Goal: Information Seeking & Learning: Learn about a topic

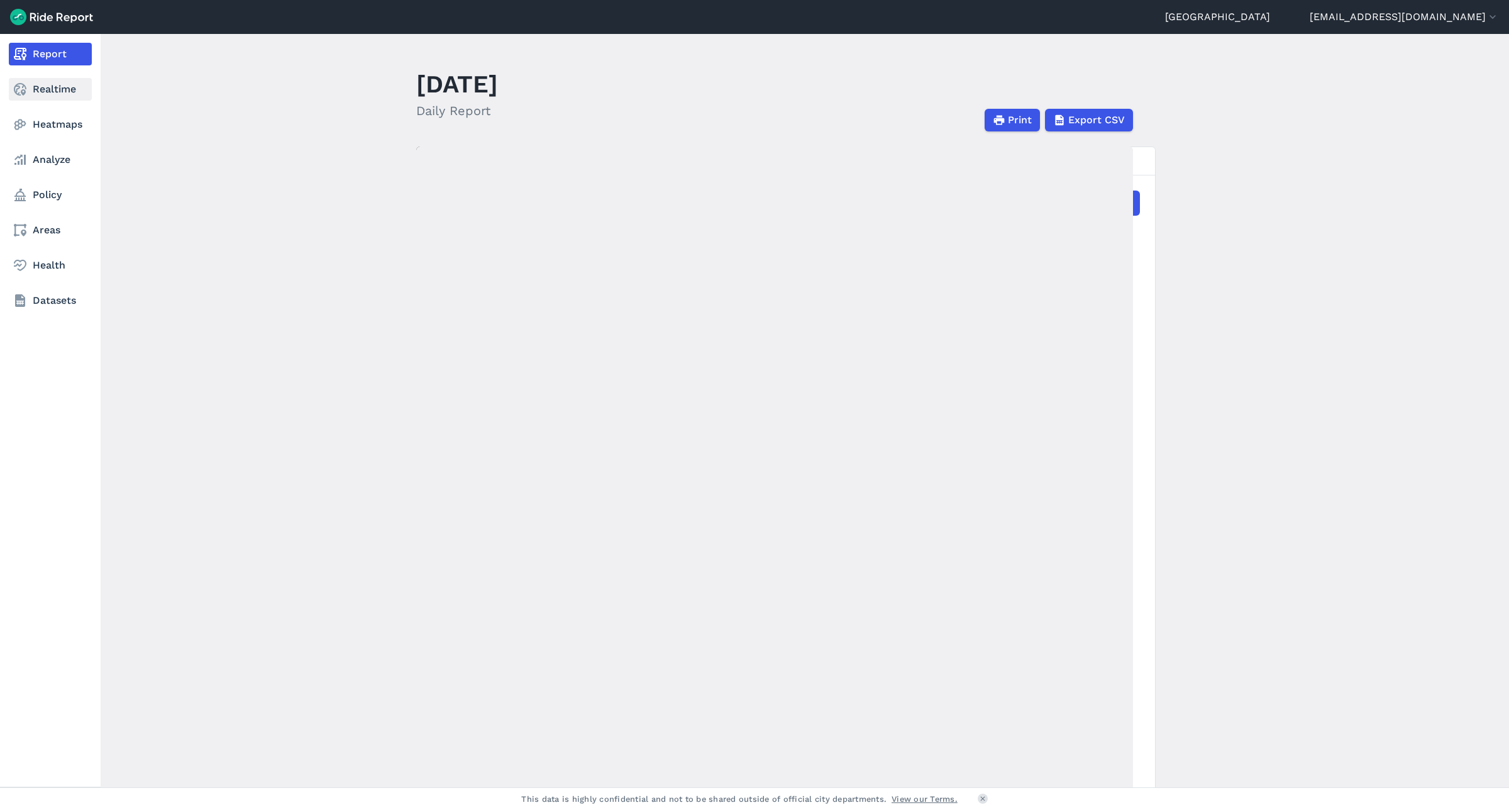
click at [58, 94] on link "Realtime" at bounding box center [50, 89] width 83 height 23
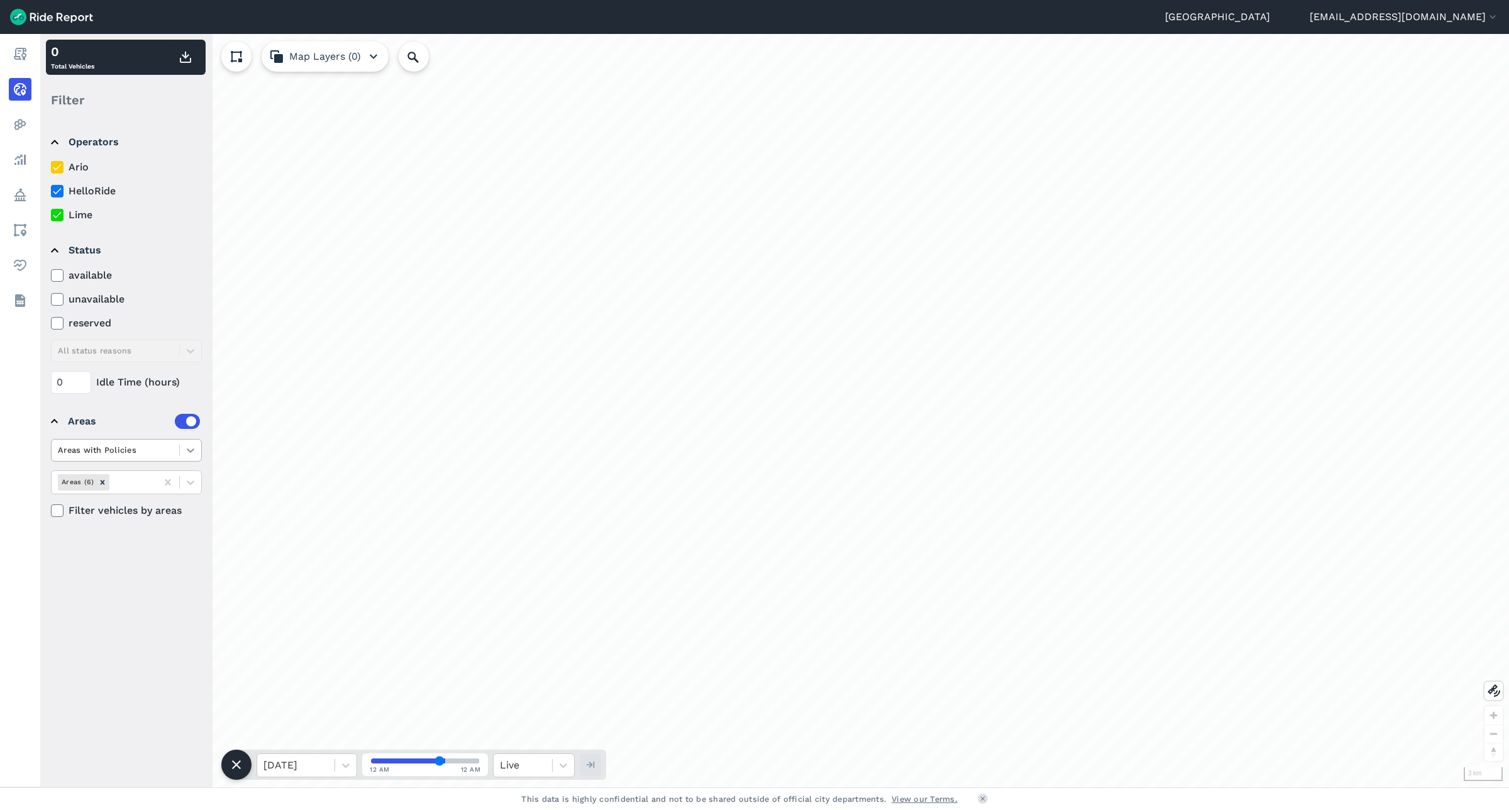
click at [190, 455] on icon at bounding box center [190, 450] width 13 height 13
click at [139, 498] on div "Areas without Policies" at bounding box center [126, 502] width 151 height 22
click at [194, 487] on icon at bounding box center [190, 482] width 13 height 13
type input "wav"
click at [127, 520] on div "Waverly LGA" at bounding box center [126, 513] width 151 height 22
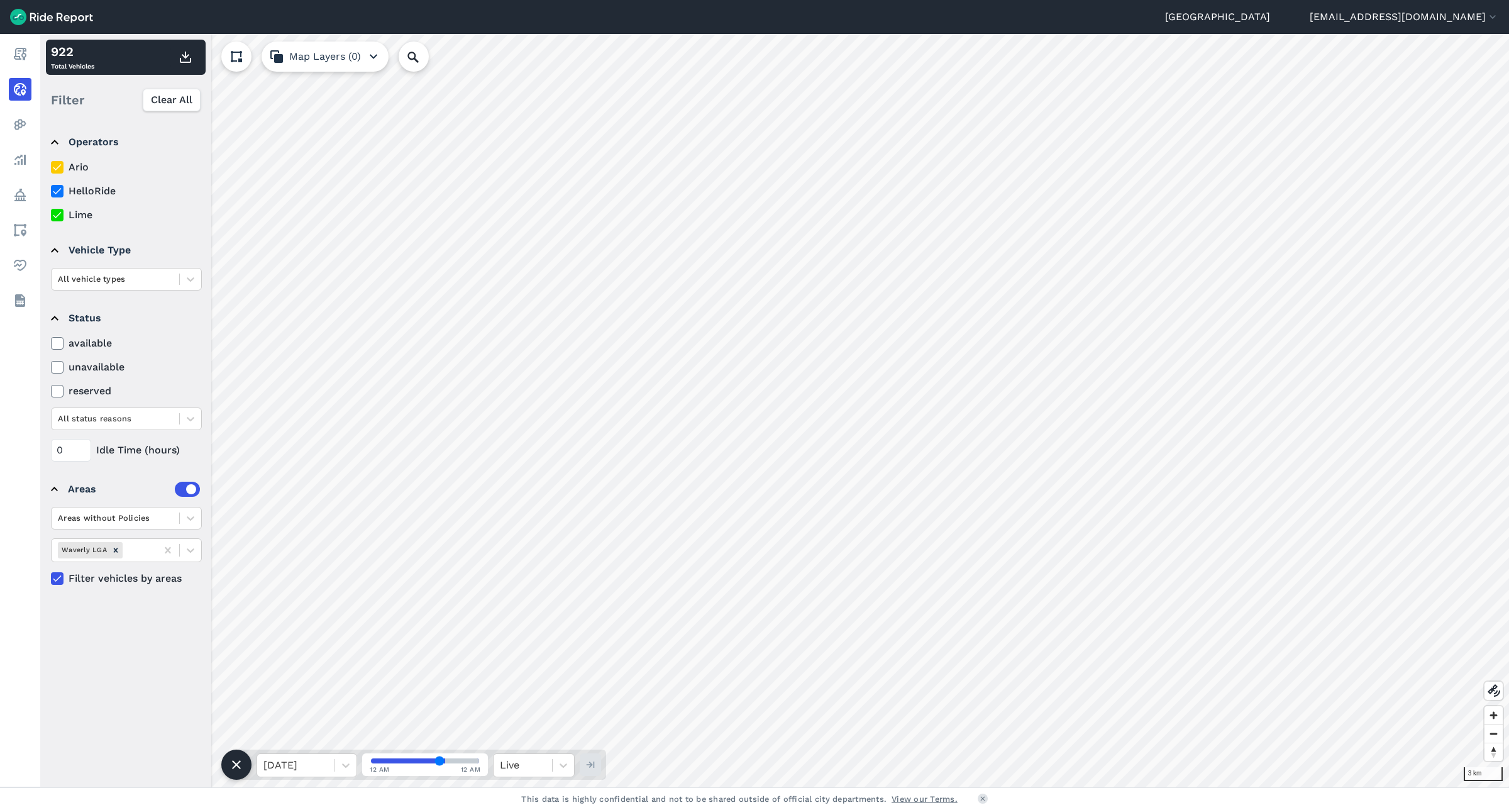
click at [57, 165] on icon at bounding box center [57, 167] width 11 height 13
click at [51, 165] on input "Ario" at bounding box center [51, 164] width 0 height 8
click at [57, 189] on icon at bounding box center [57, 191] width 11 height 13
click at [51, 189] on input "HelloRide" at bounding box center [51, 188] width 0 height 8
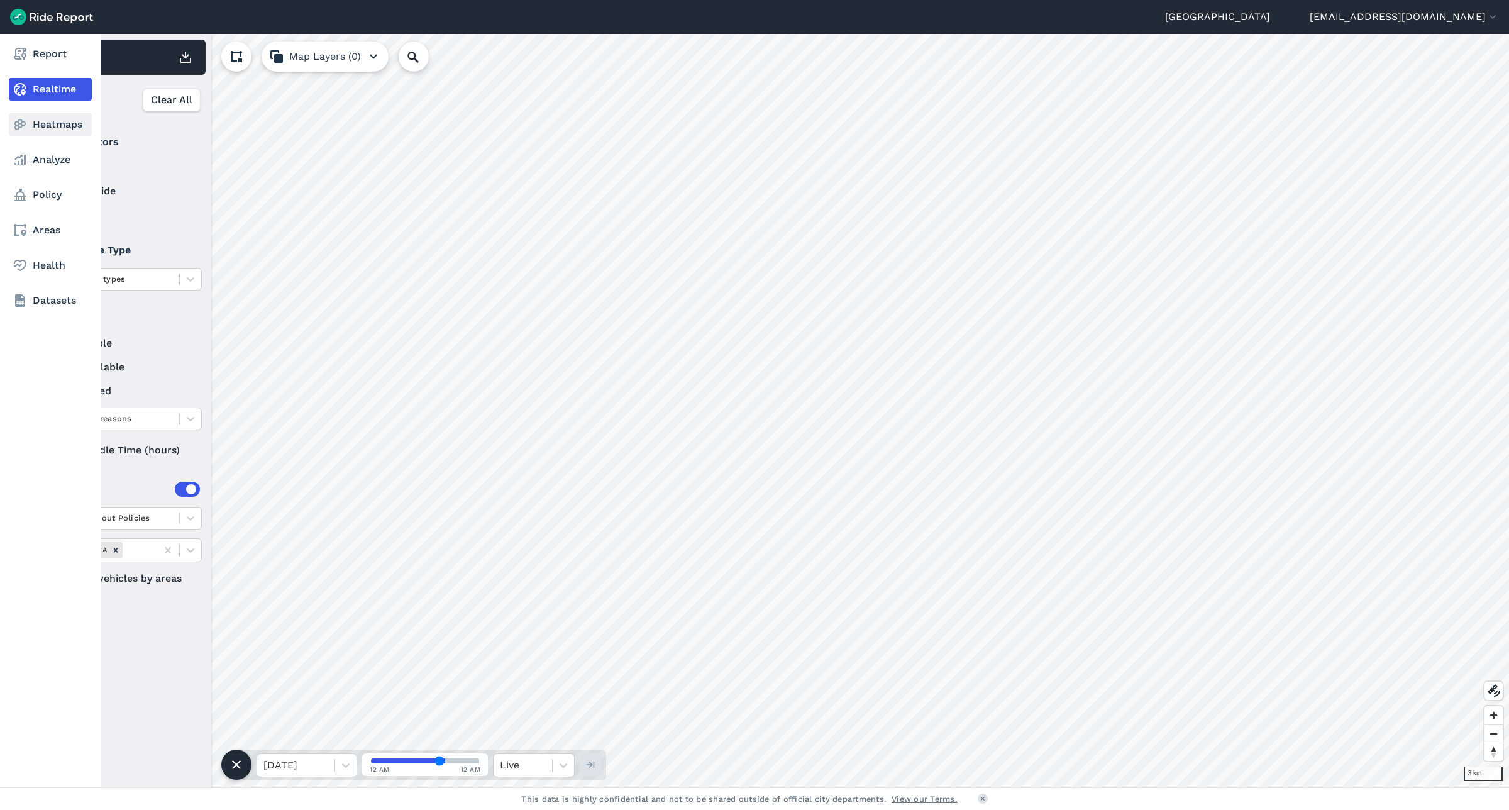
click at [39, 123] on link "Heatmaps" at bounding box center [50, 124] width 83 height 23
